Goal: Information Seeking & Learning: Learn about a topic

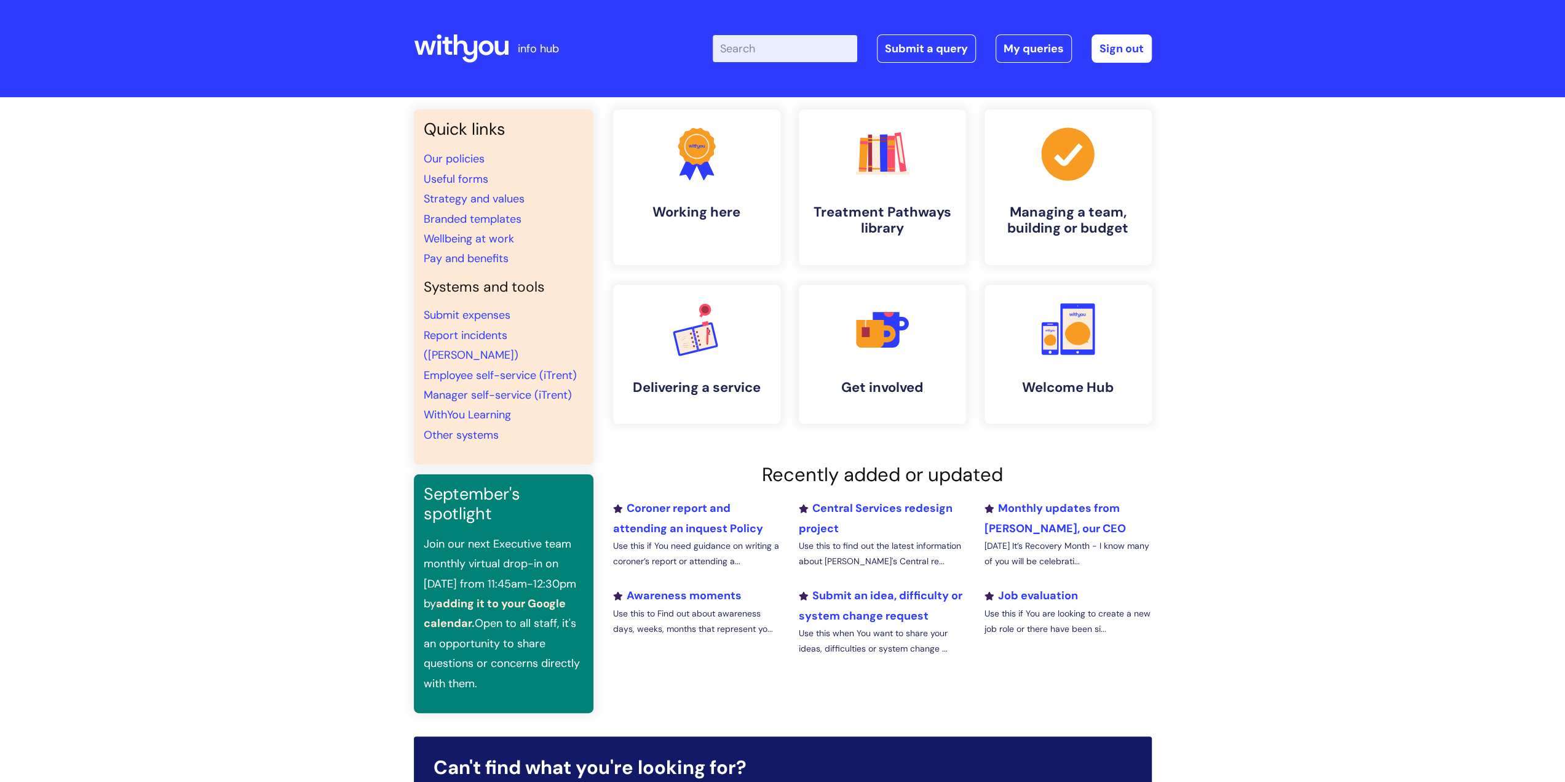
click at [779, 47] on input "Enter your search term here..." at bounding box center [785, 48] width 145 height 27
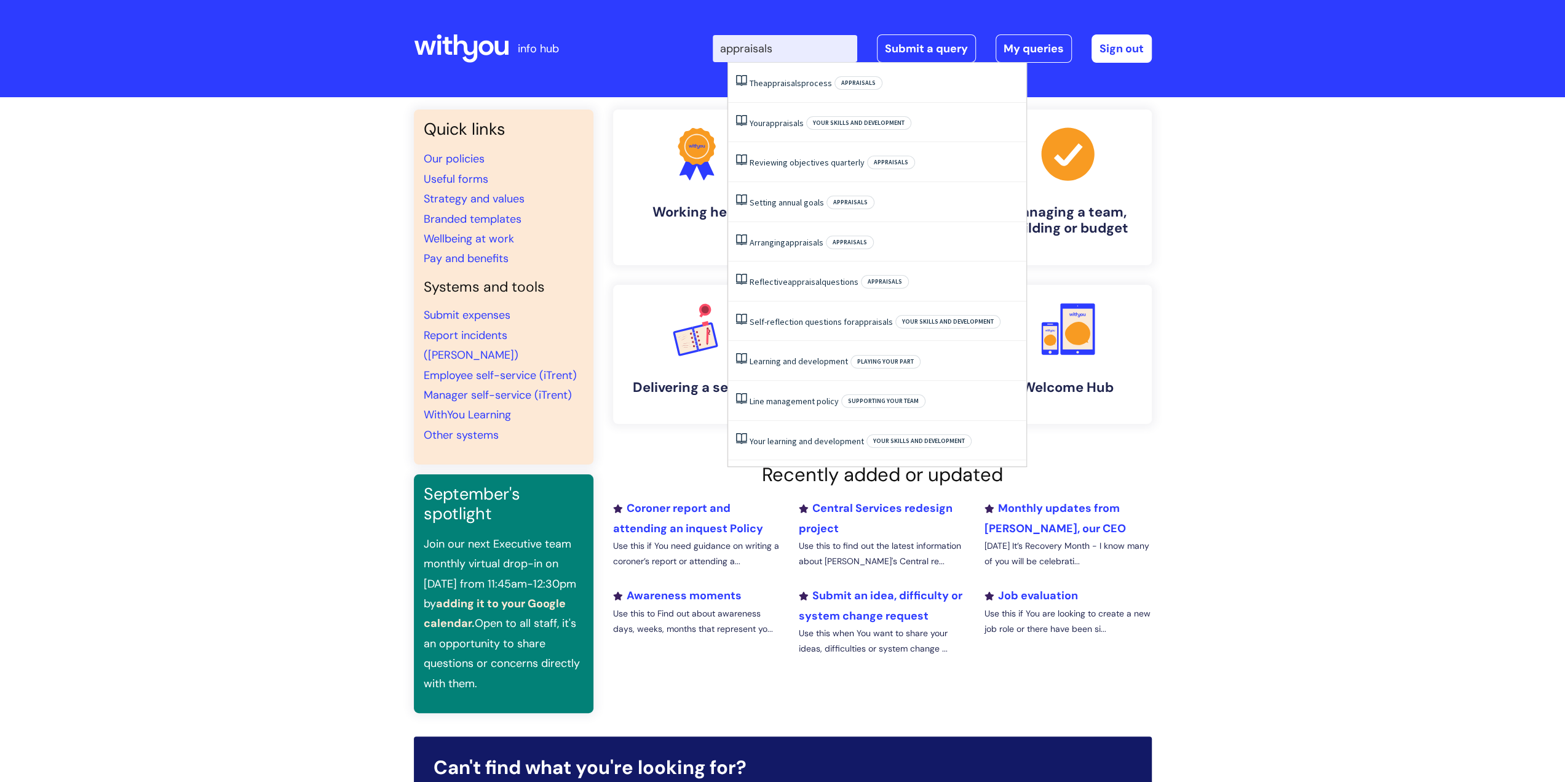
type input "appraisals"
click button "Search" at bounding box center [0, 0] width 0 height 0
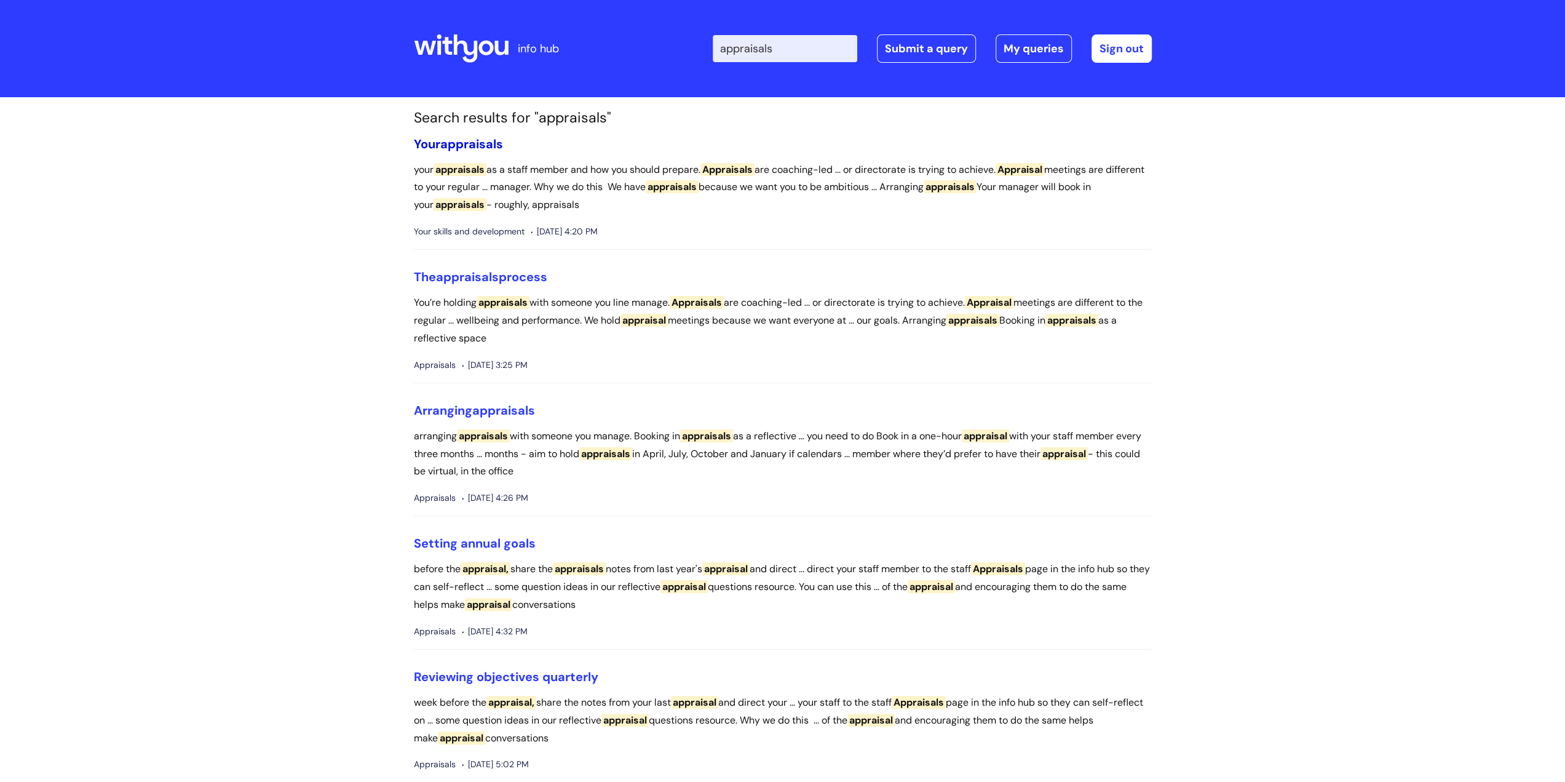
click at [489, 146] on span "appraisals" at bounding box center [471, 144] width 63 height 16
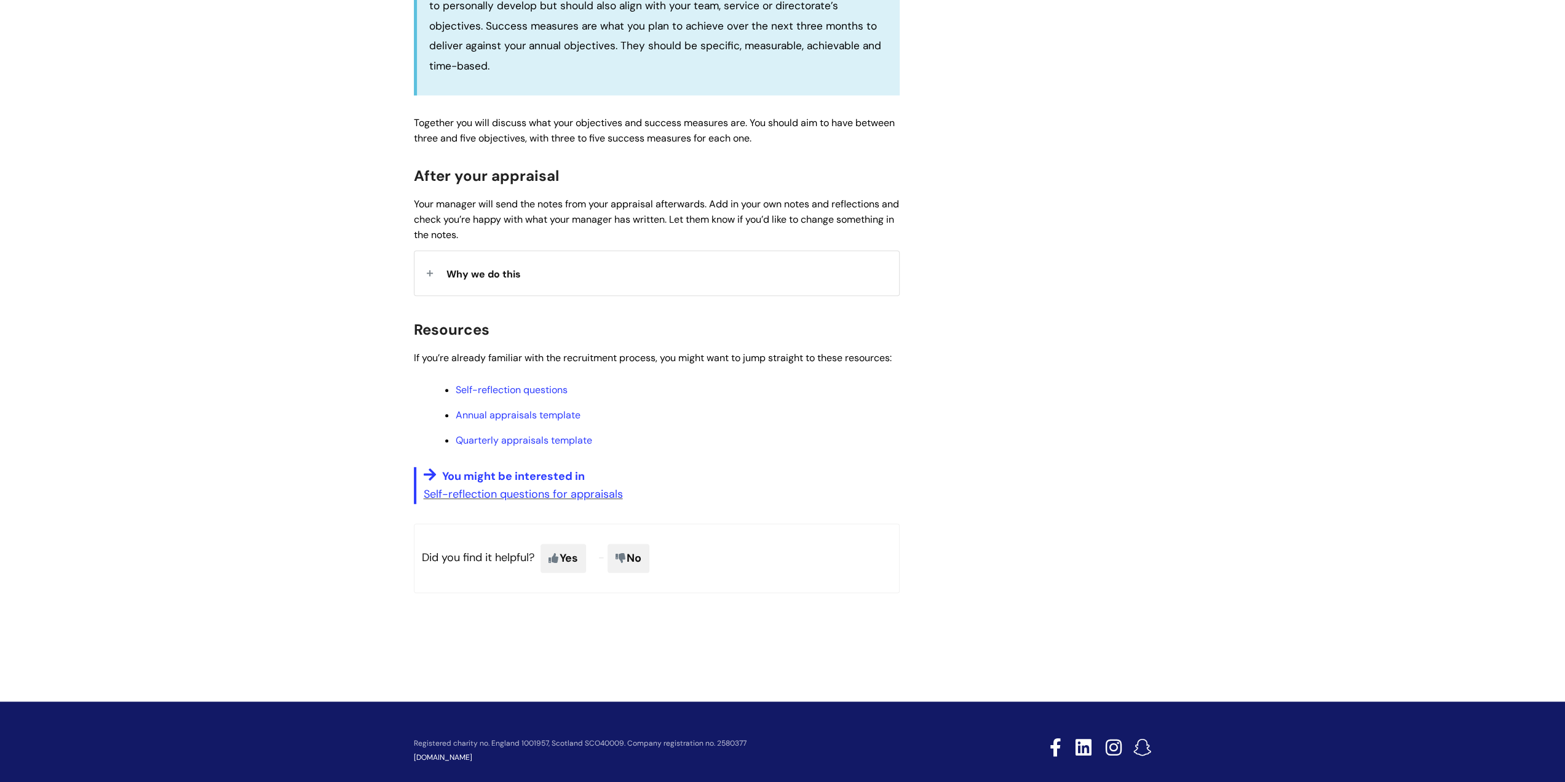
scroll to position [833, 0]
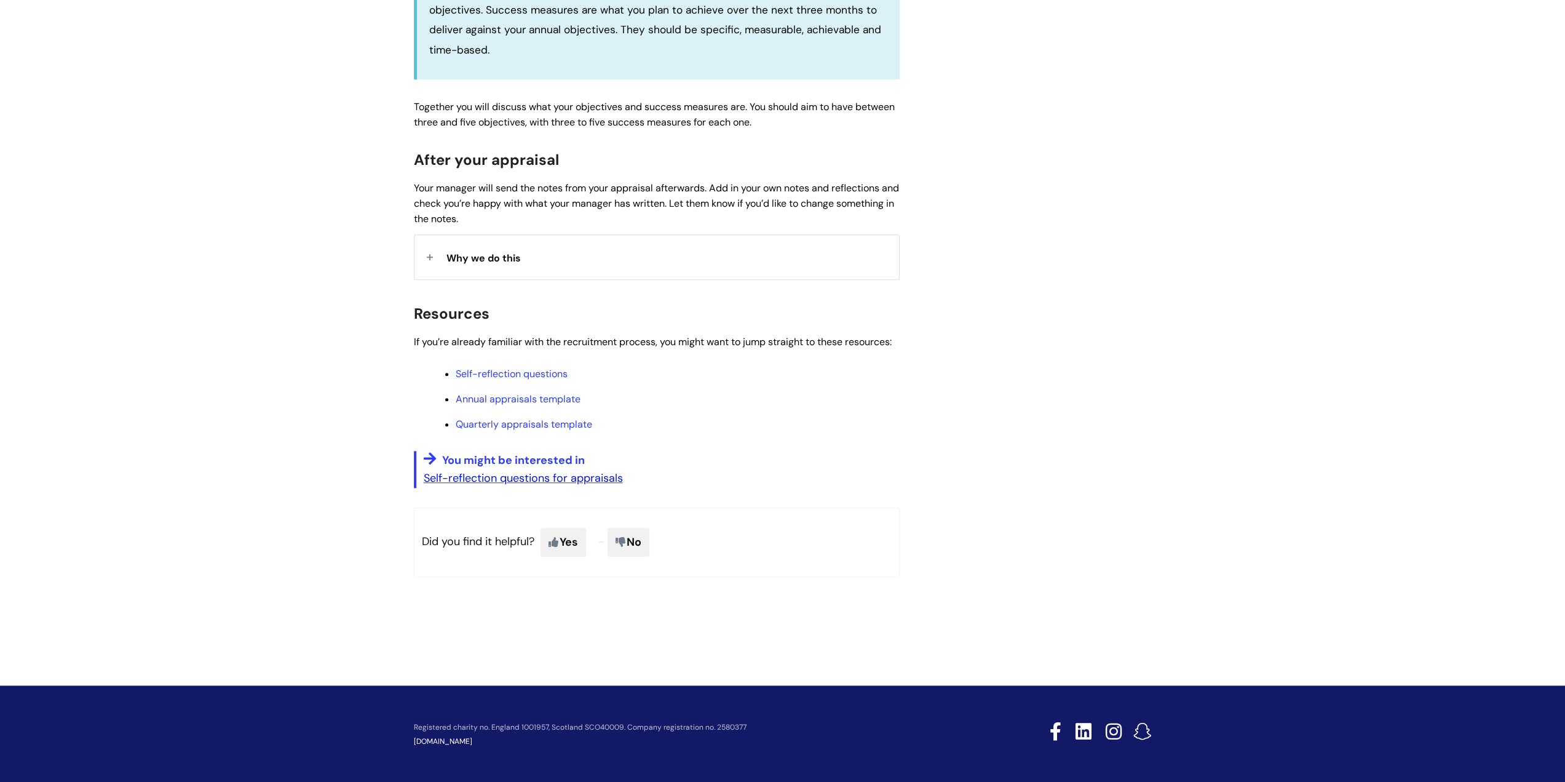
click at [551, 475] on link "Self-reflection questions for appraisals" at bounding box center [523, 477] width 199 height 15
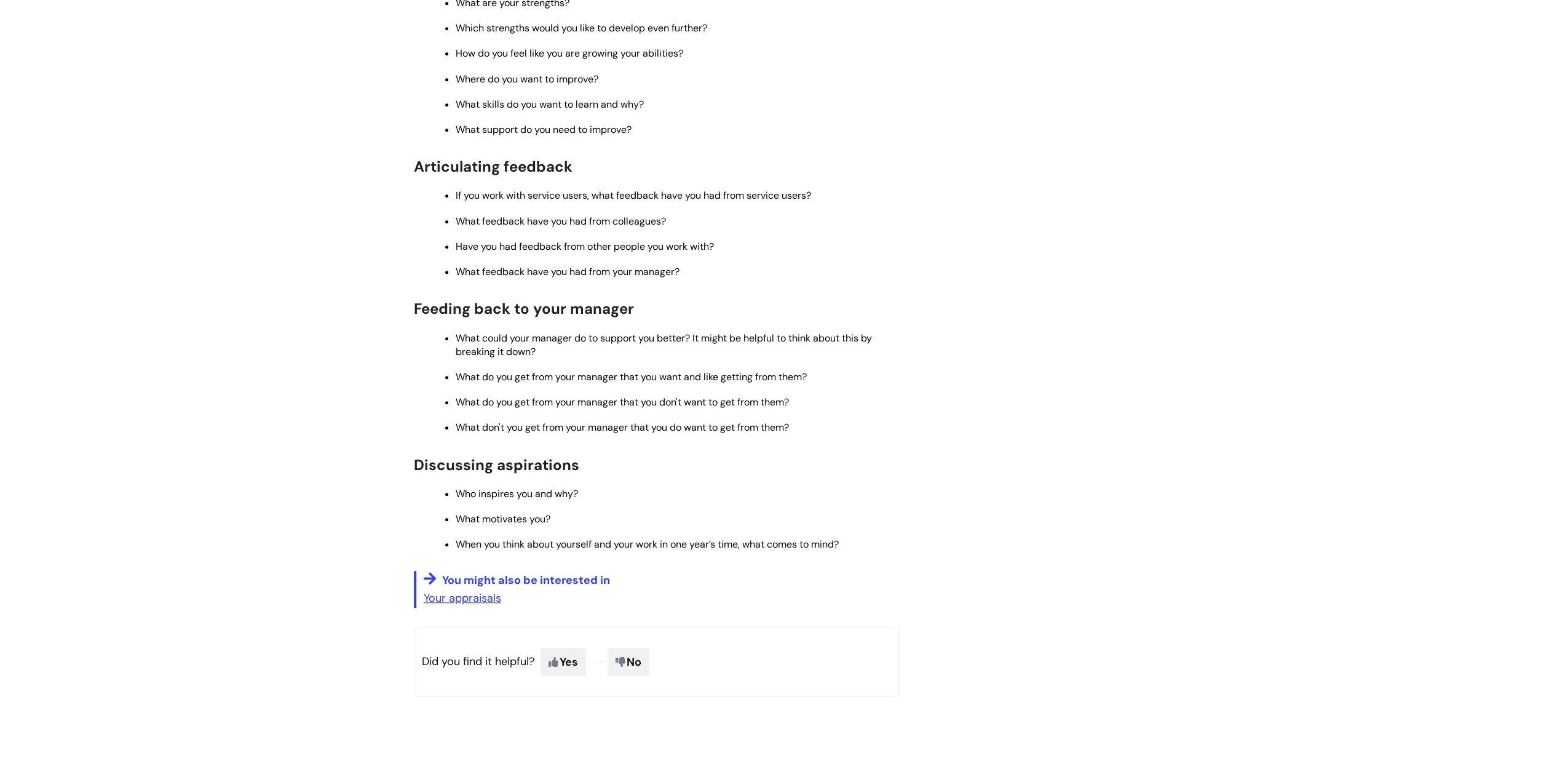
scroll to position [676, 0]
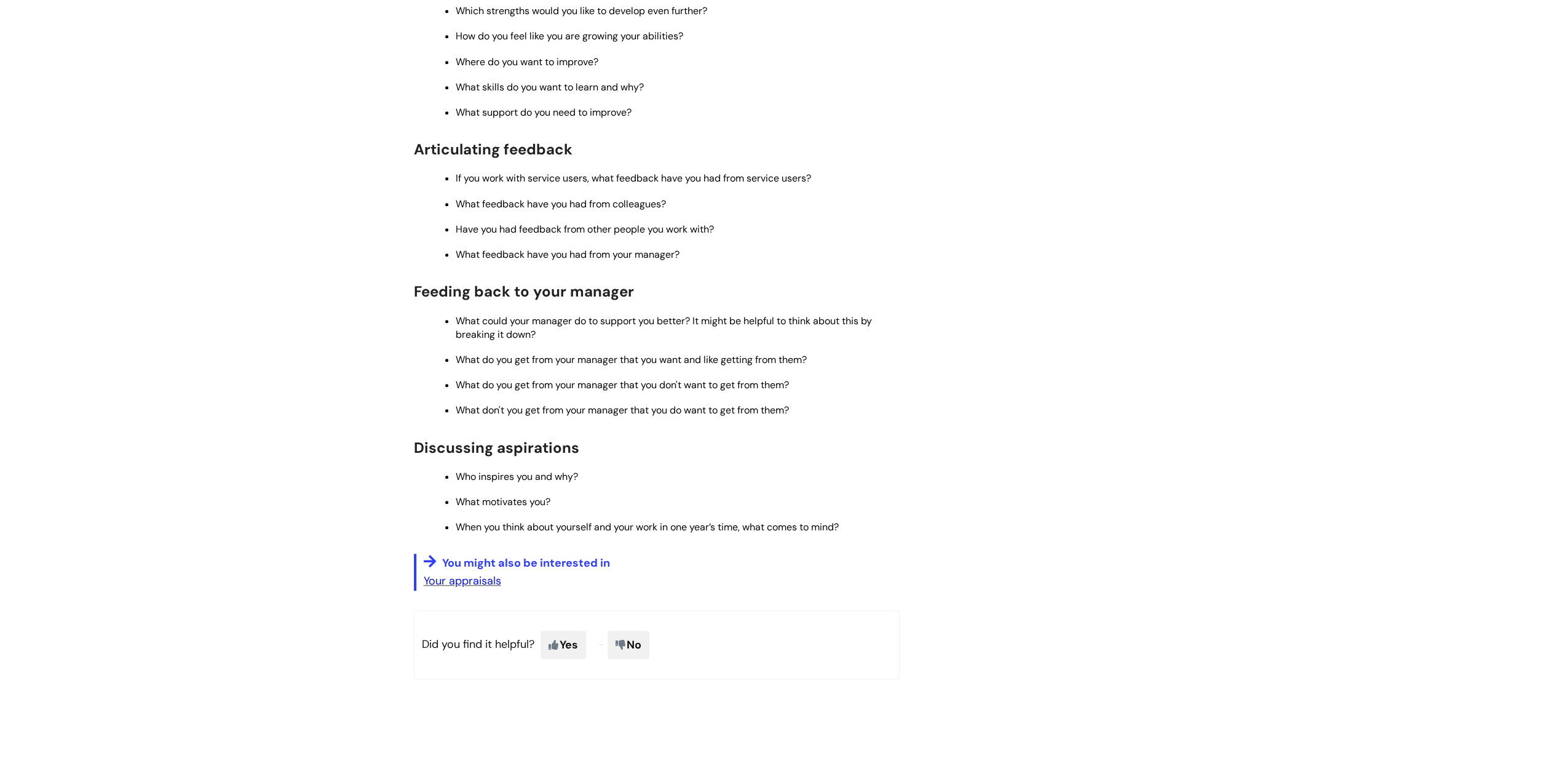
click at [458, 588] on link "Your appraisals" at bounding box center [462, 580] width 77 height 15
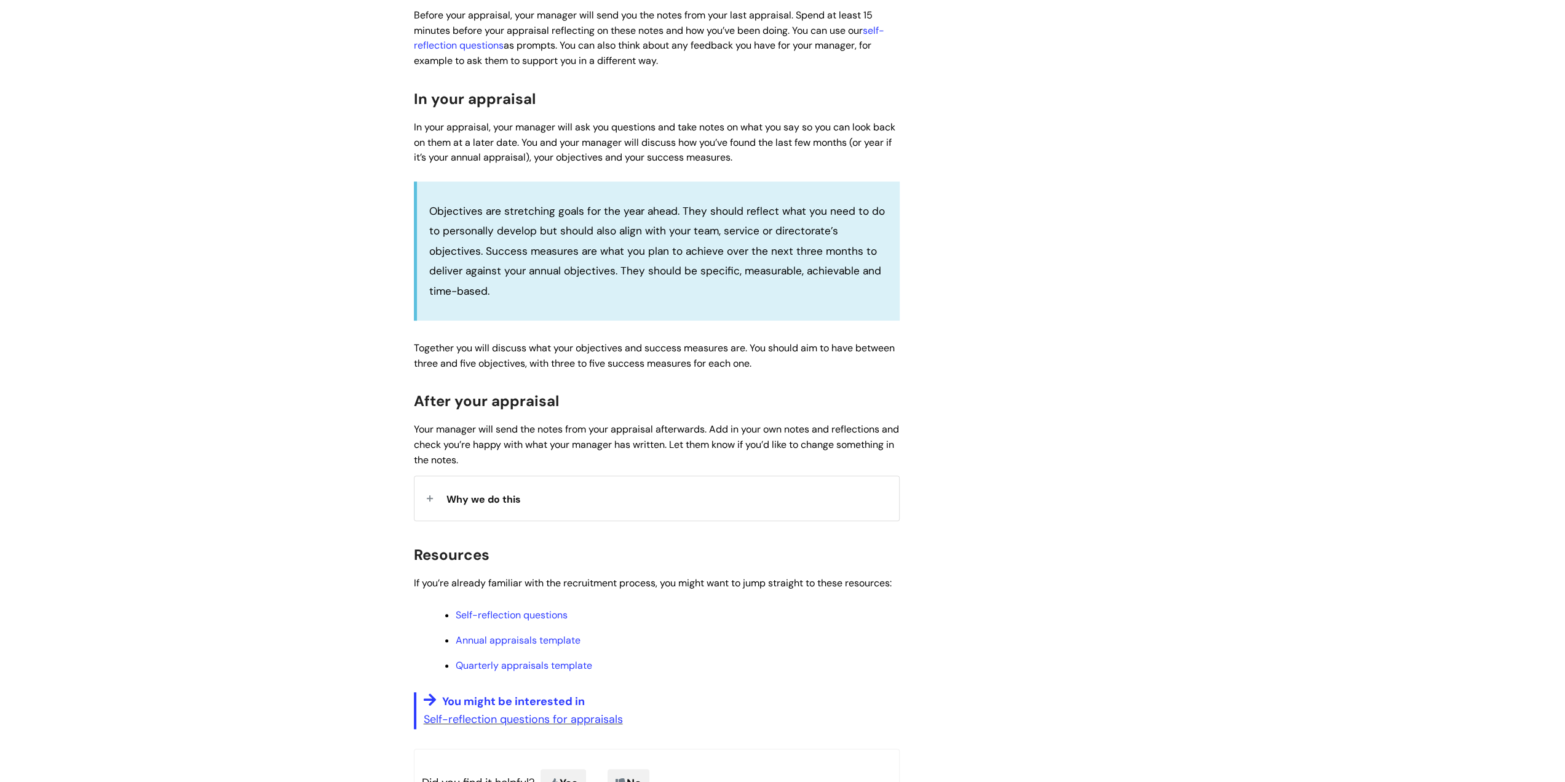
scroll to position [615, 0]
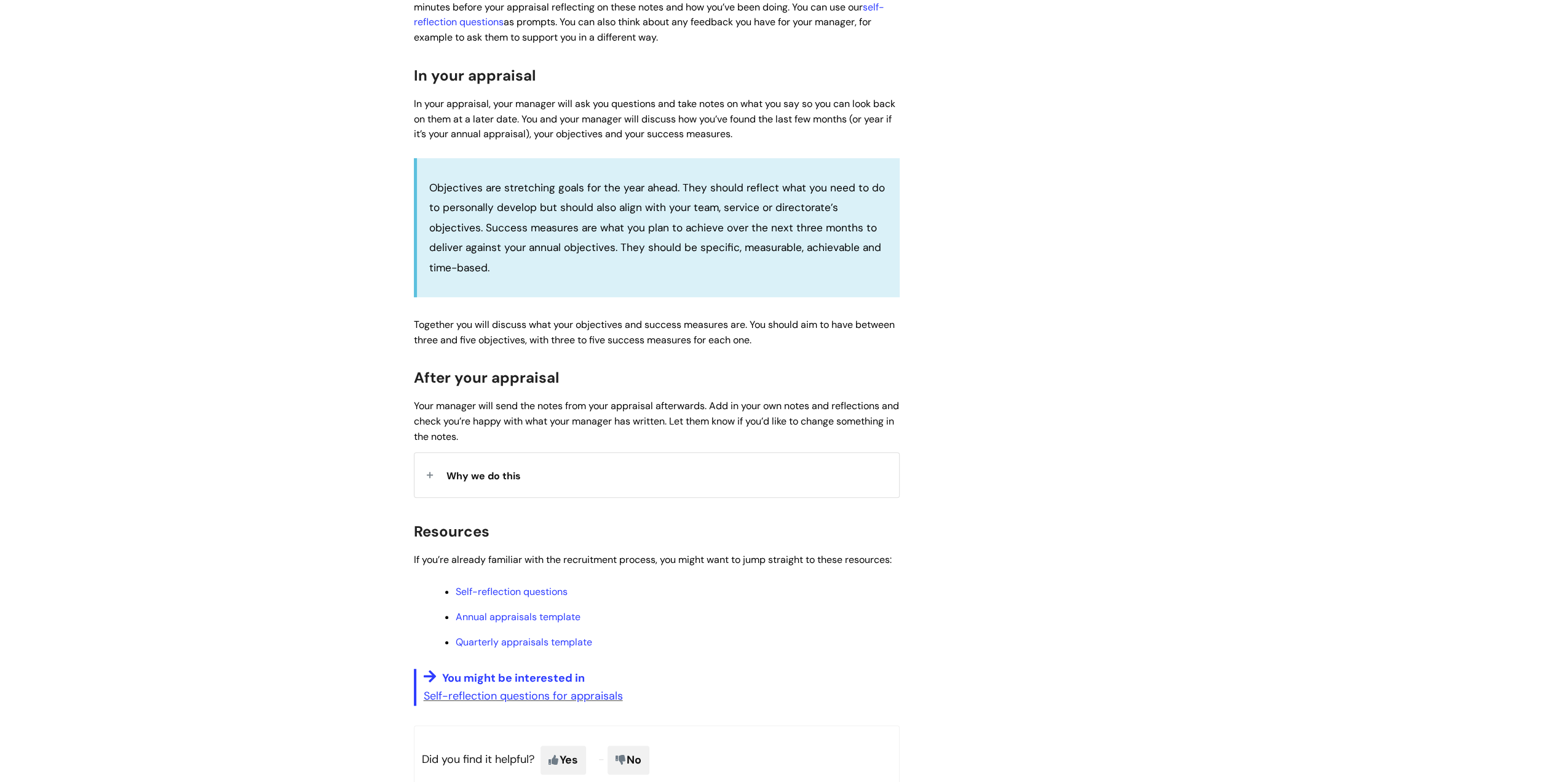
click at [450, 472] on span "Why we do this" at bounding box center [483, 475] width 74 height 13
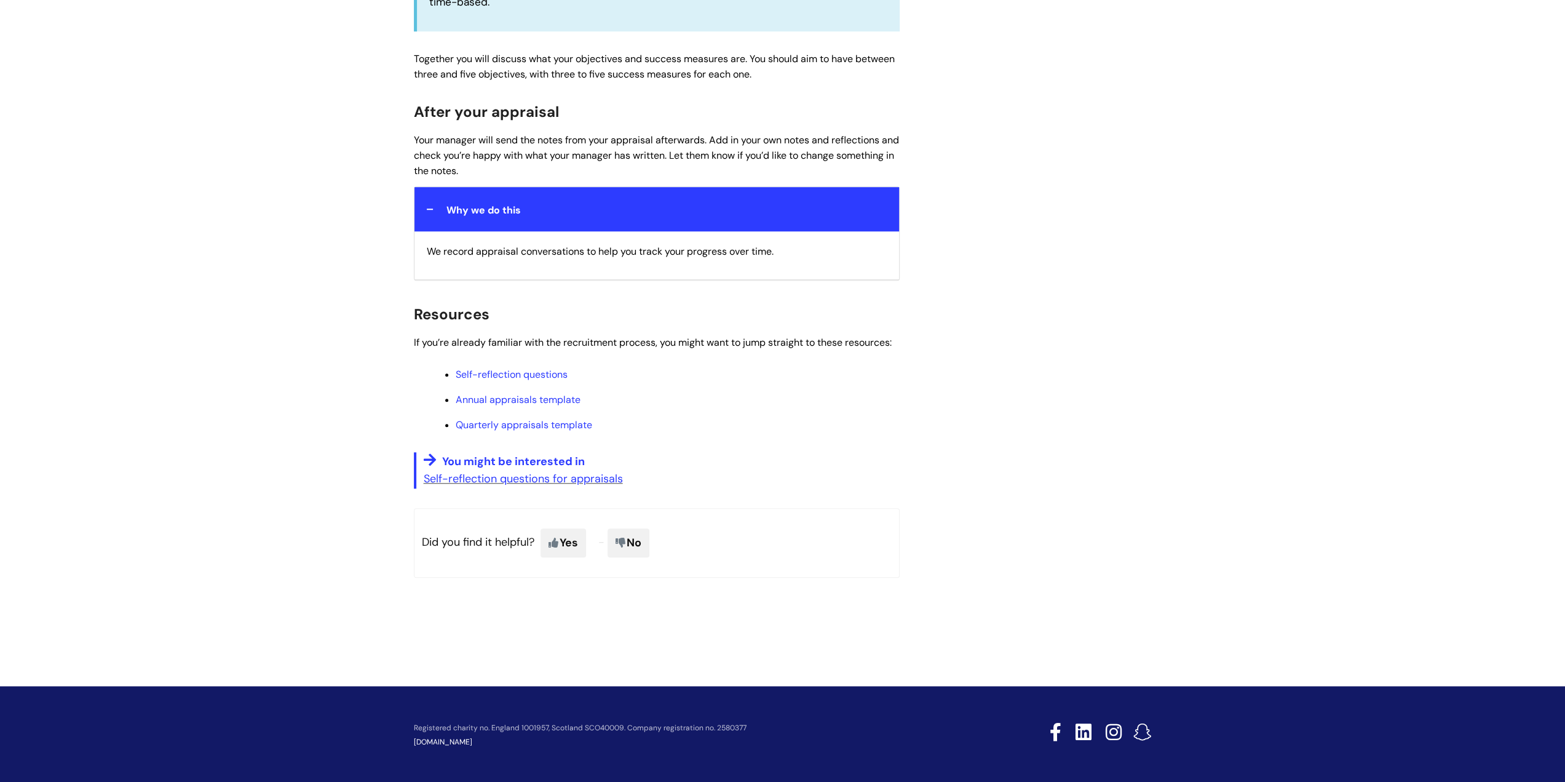
scroll to position [881, 0]
click at [525, 468] on p "Self-reflection questions for appraisals" at bounding box center [662, 478] width 476 height 20
click at [522, 474] on link "Self-reflection questions for appraisals" at bounding box center [523, 477] width 199 height 15
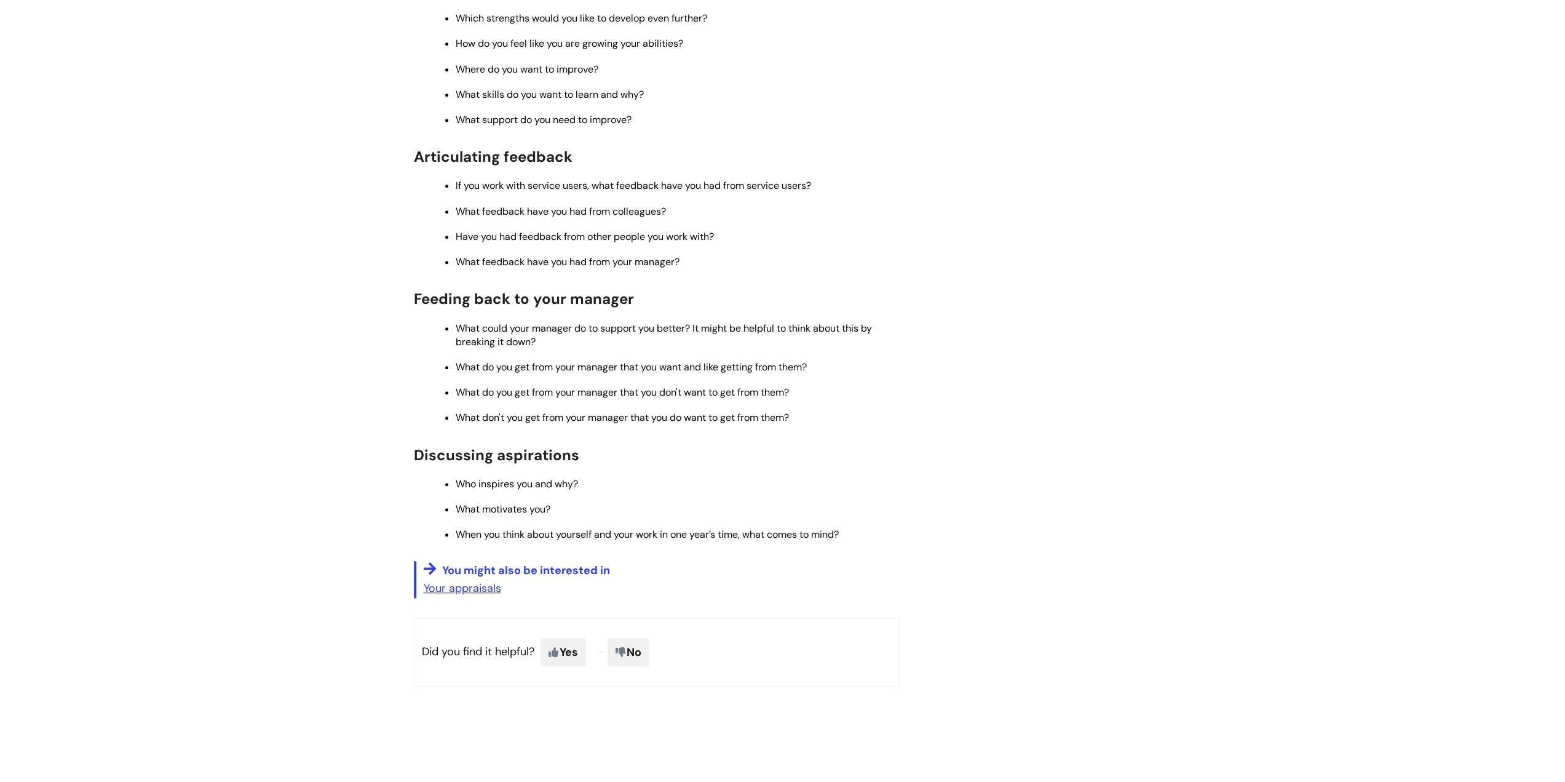
scroll to position [676, 0]
